Goal: Find contact information: Obtain details needed to contact an individual or organization

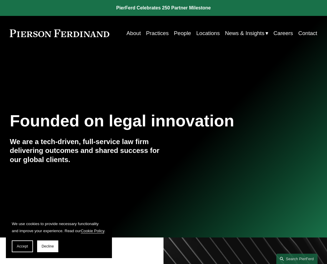
click at [131, 32] on link "About" at bounding box center [133, 33] width 14 height 11
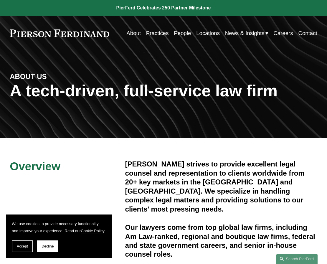
click at [158, 34] on link "Practices" at bounding box center [157, 33] width 23 height 11
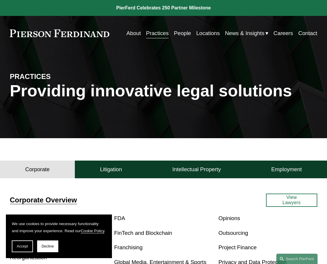
click at [182, 32] on link "People" at bounding box center [182, 33] width 17 height 11
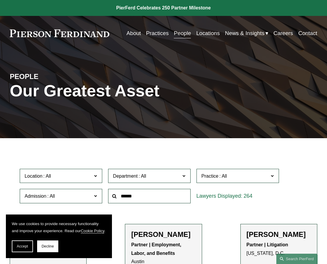
click at [147, 197] on input "text" at bounding box center [149, 196] width 83 height 14
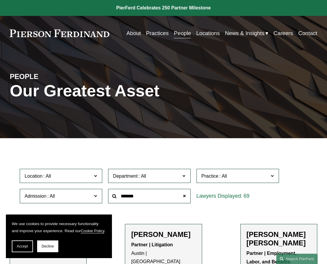
type input "*******"
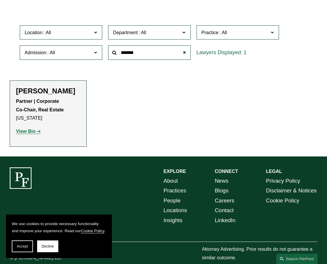
scroll to position [147, 0]
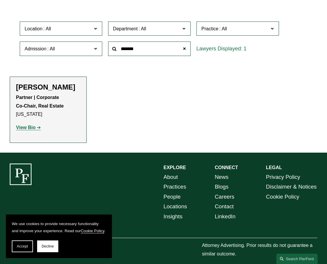
click at [50, 108] on strong "Partner | Corporate Co-Chair, Real Estate" at bounding box center [40, 102] width 48 height 14
click at [32, 130] on strong "View Bio" at bounding box center [25, 127] width 19 height 5
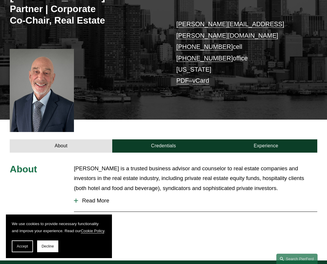
scroll to position [139, 0]
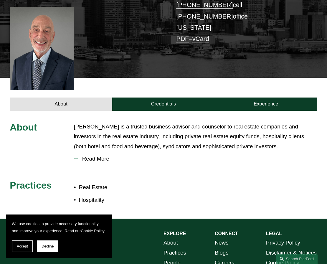
click at [210, 13] on link "[PHONE_NUMBER]" at bounding box center [204, 16] width 57 height 7
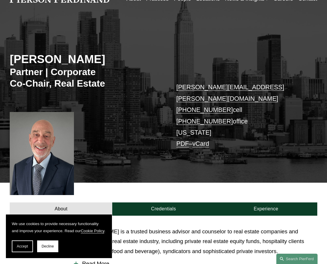
scroll to position [31, 0]
